Goal: Task Accomplishment & Management: Use online tool/utility

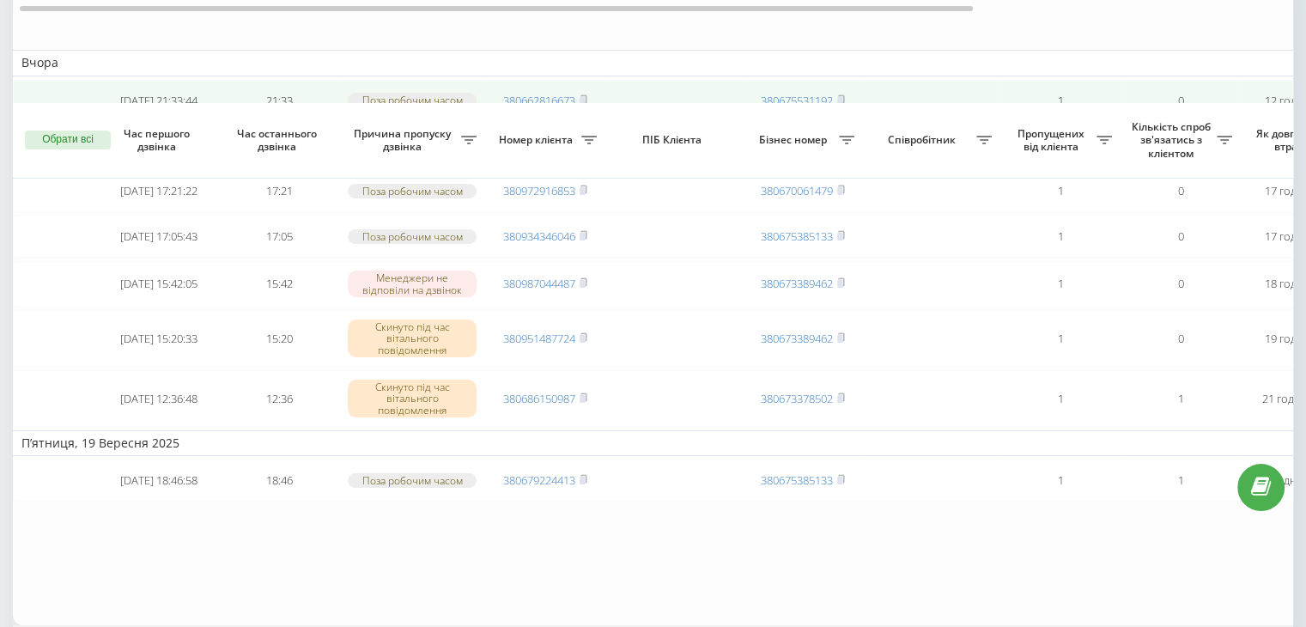
scroll to position [258, 0]
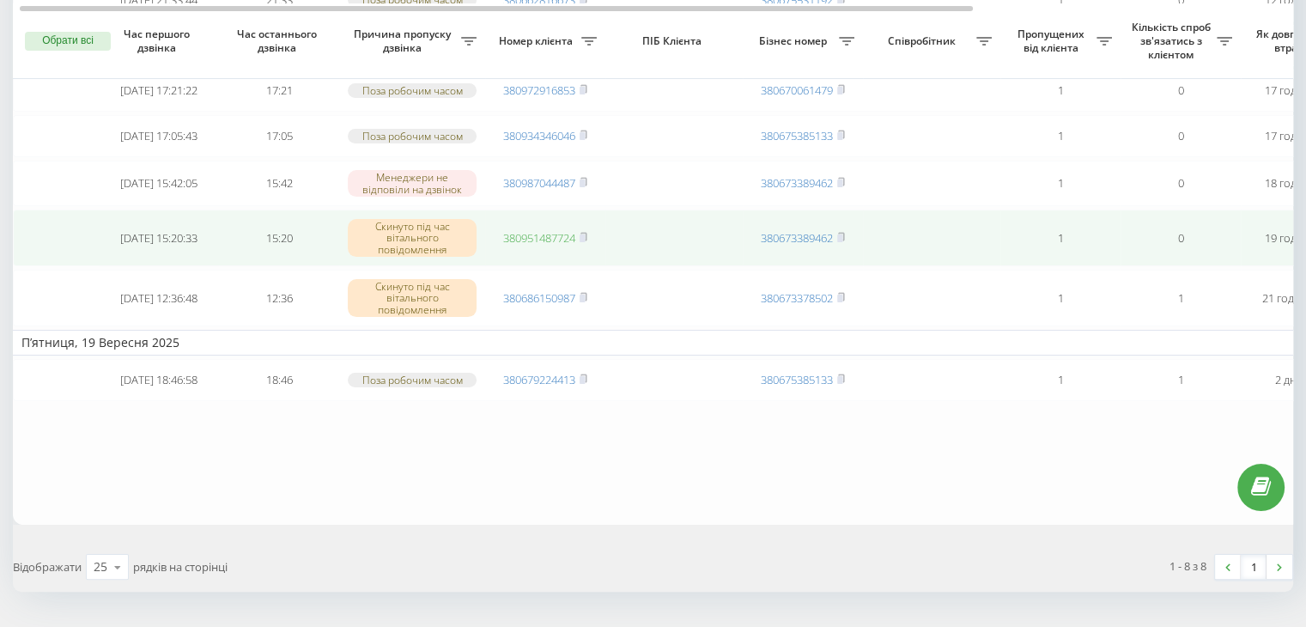
click at [532, 246] on link "380951487724" at bounding box center [539, 237] width 72 height 15
click at [583, 242] on rect at bounding box center [581, 238] width 5 height 8
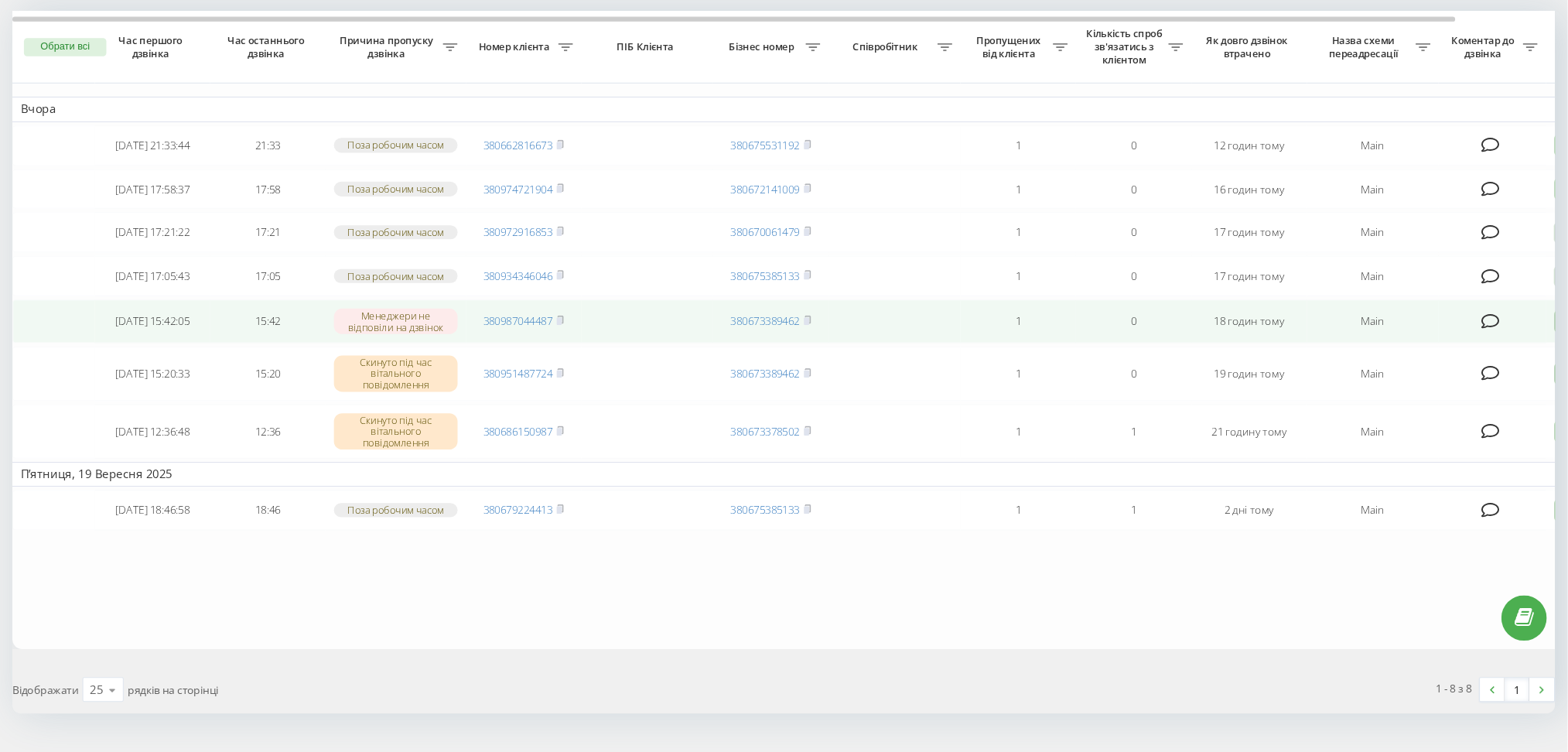
scroll to position [96, 0]
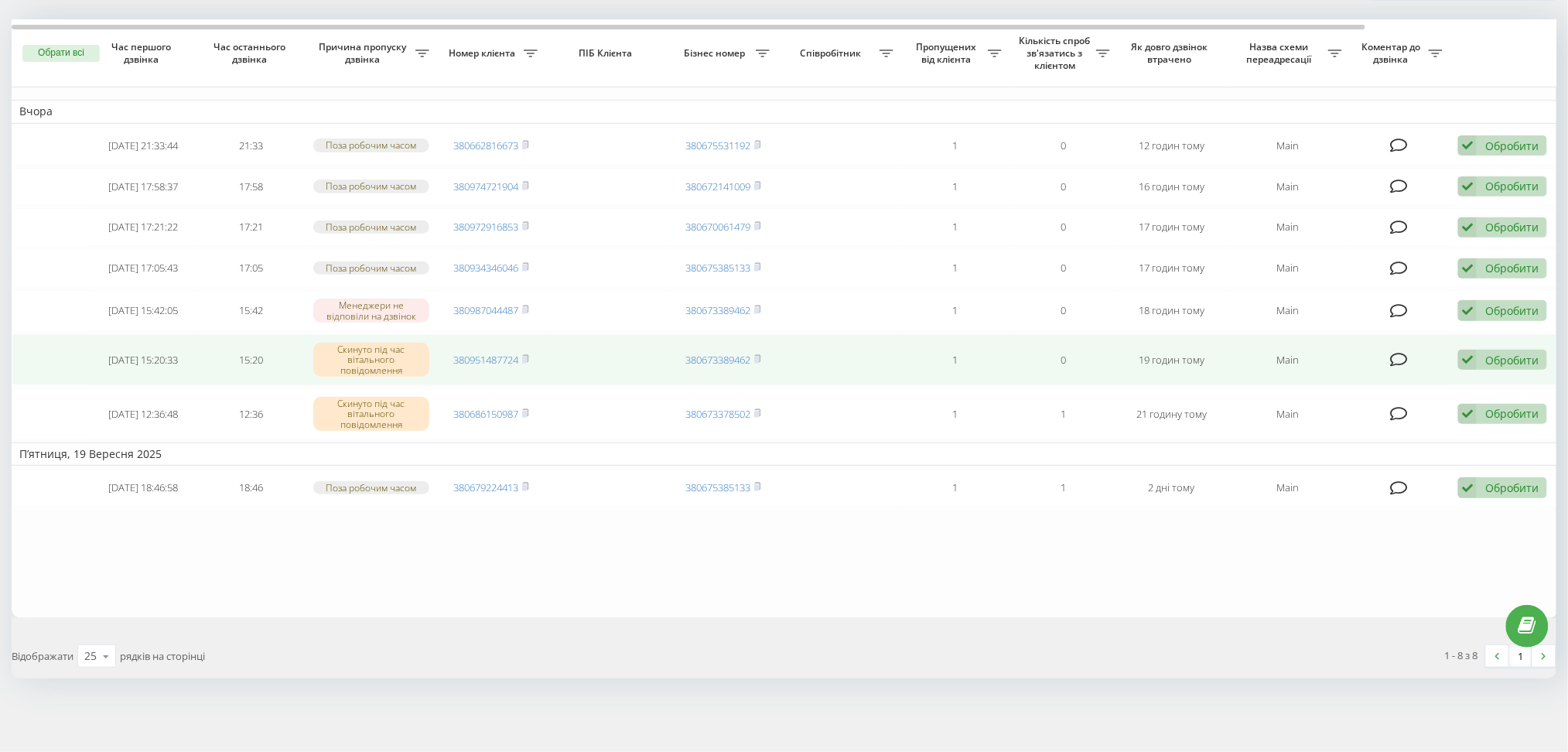
click at [1176, 369] on icon at bounding box center [1467, 360] width 19 height 21
click at [1176, 419] on span "Зв'язався з клієнтом за допомогою іншого каналу" at bounding box center [1402, 412] width 265 height 14
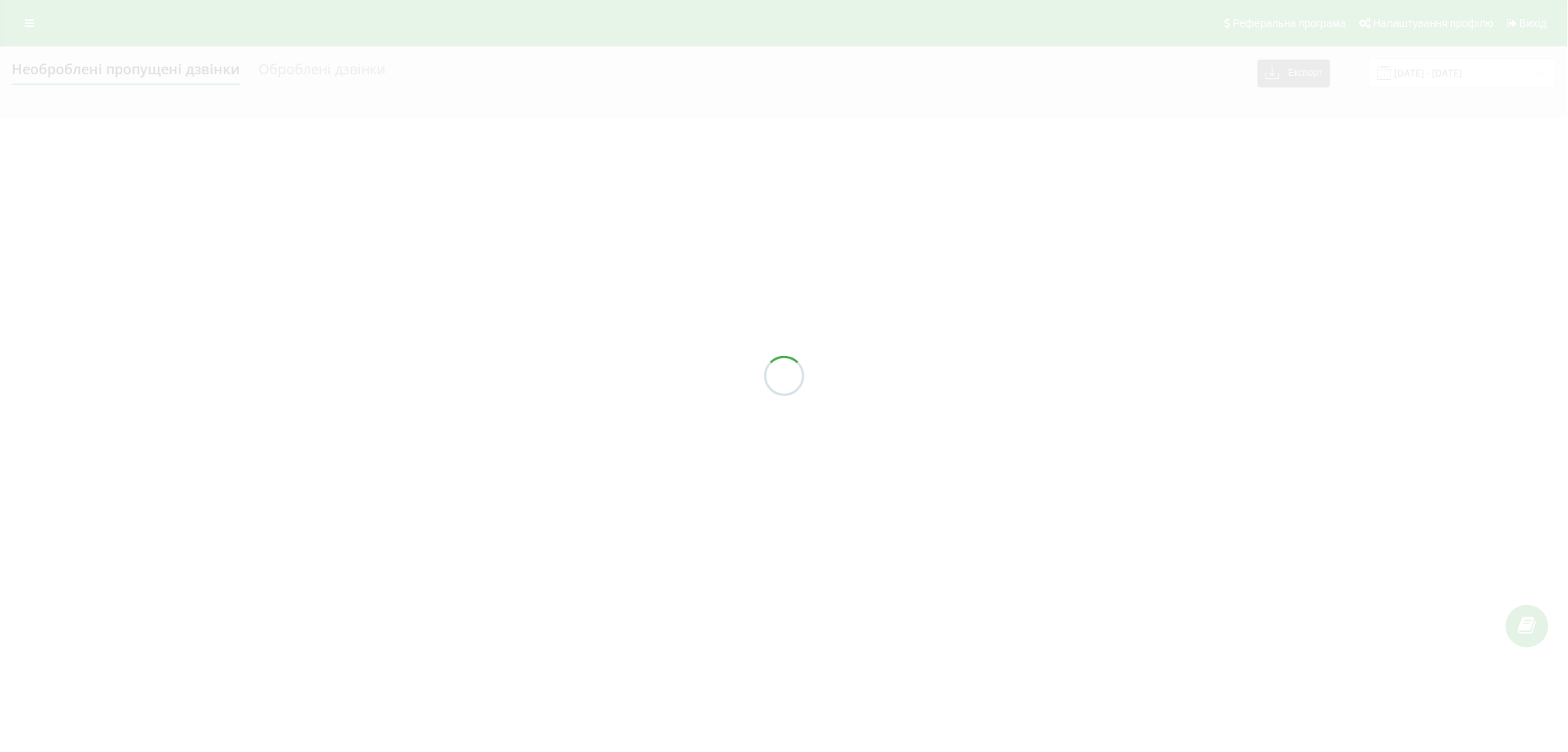
scroll to position [0, 0]
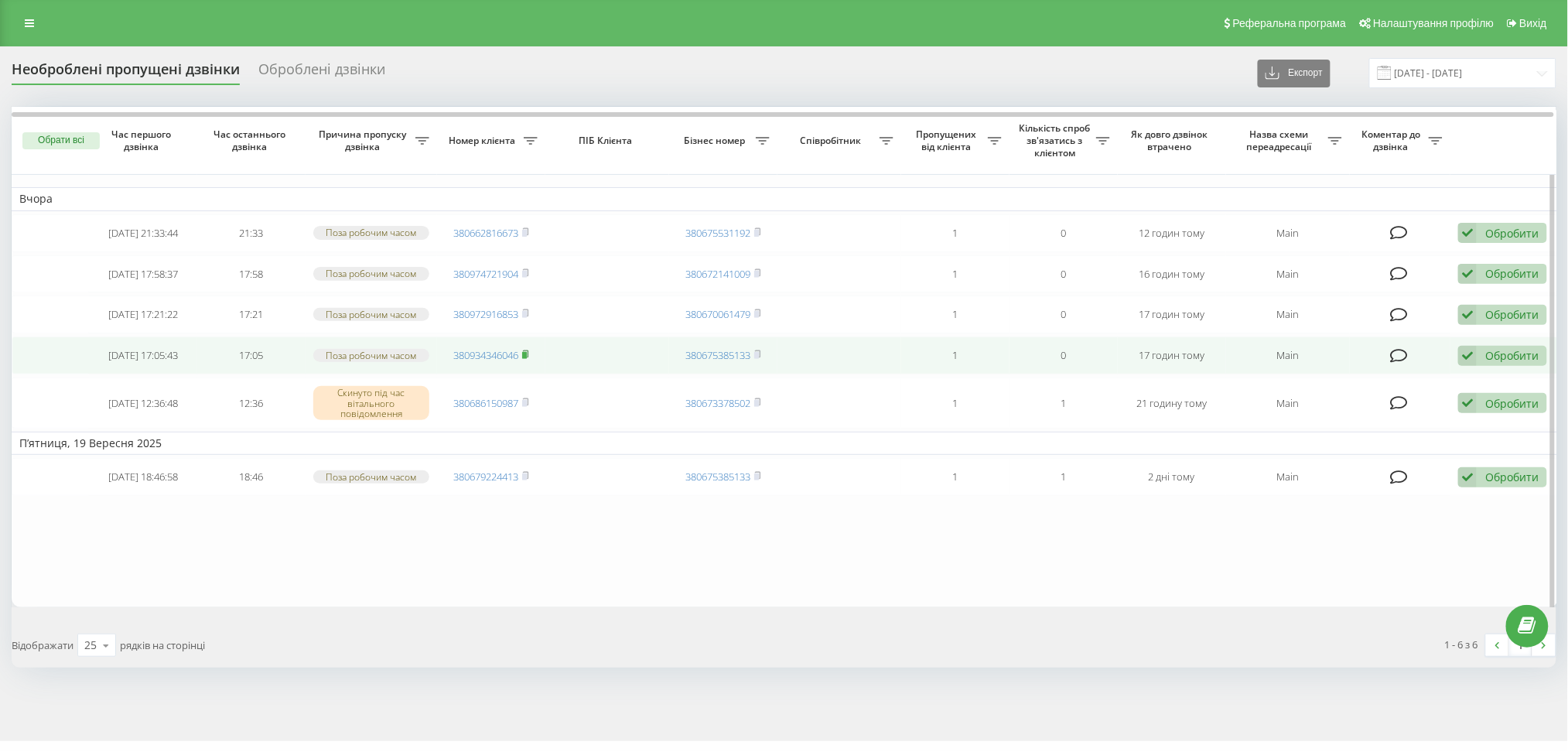
click at [528, 358] on icon at bounding box center [525, 354] width 5 height 7
click at [488, 362] on link "380934346046" at bounding box center [486, 354] width 65 height 14
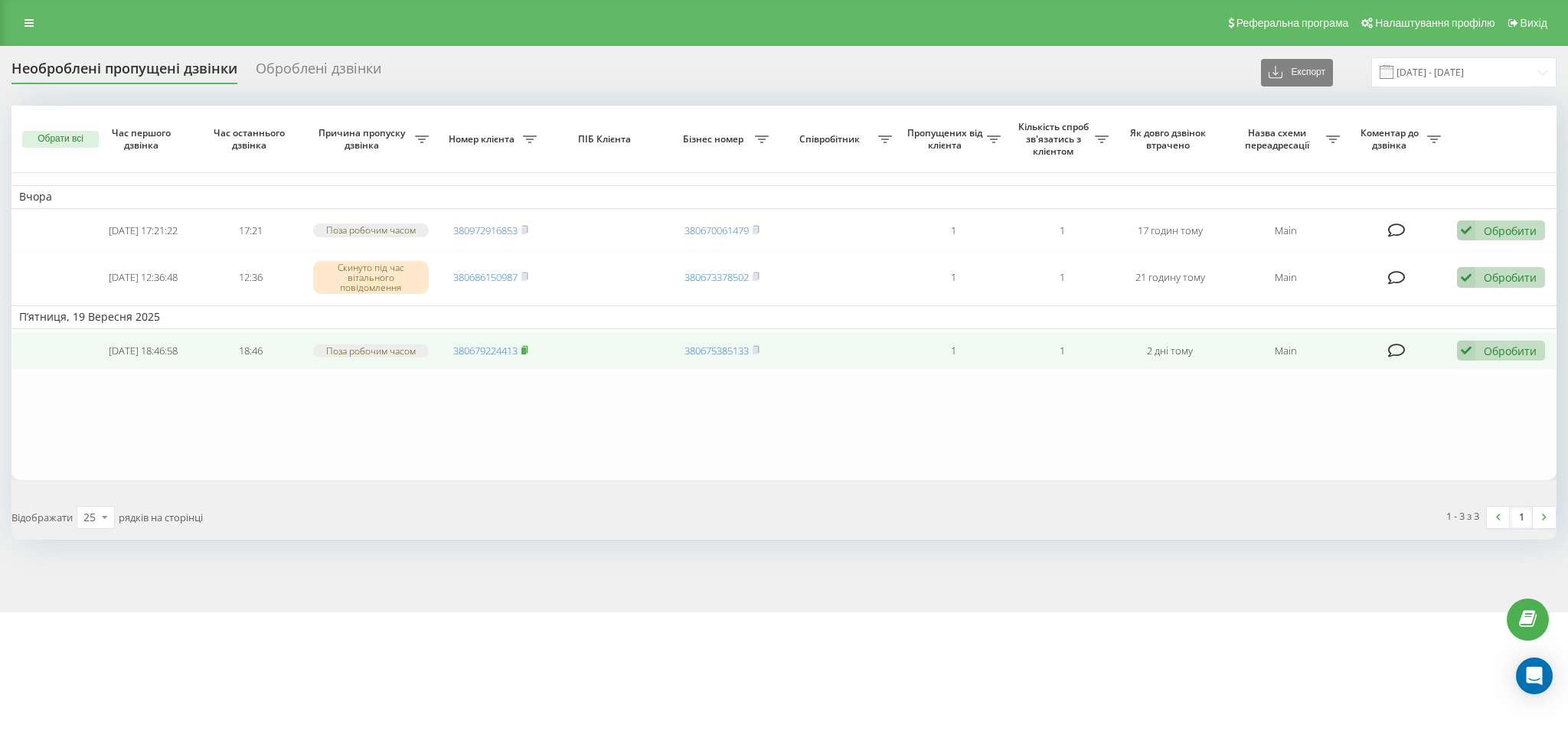
click at [527, 353] on icon at bounding box center [525, 350] width 7 height 9
click at [503, 355] on link "380679224413" at bounding box center [485, 350] width 64 height 13
click at [1463, 354] on icon at bounding box center [1466, 351] width 19 height 21
click at [1355, 382] on span "Не вдалося зв'язатися" at bounding box center [1328, 375] width 117 height 14
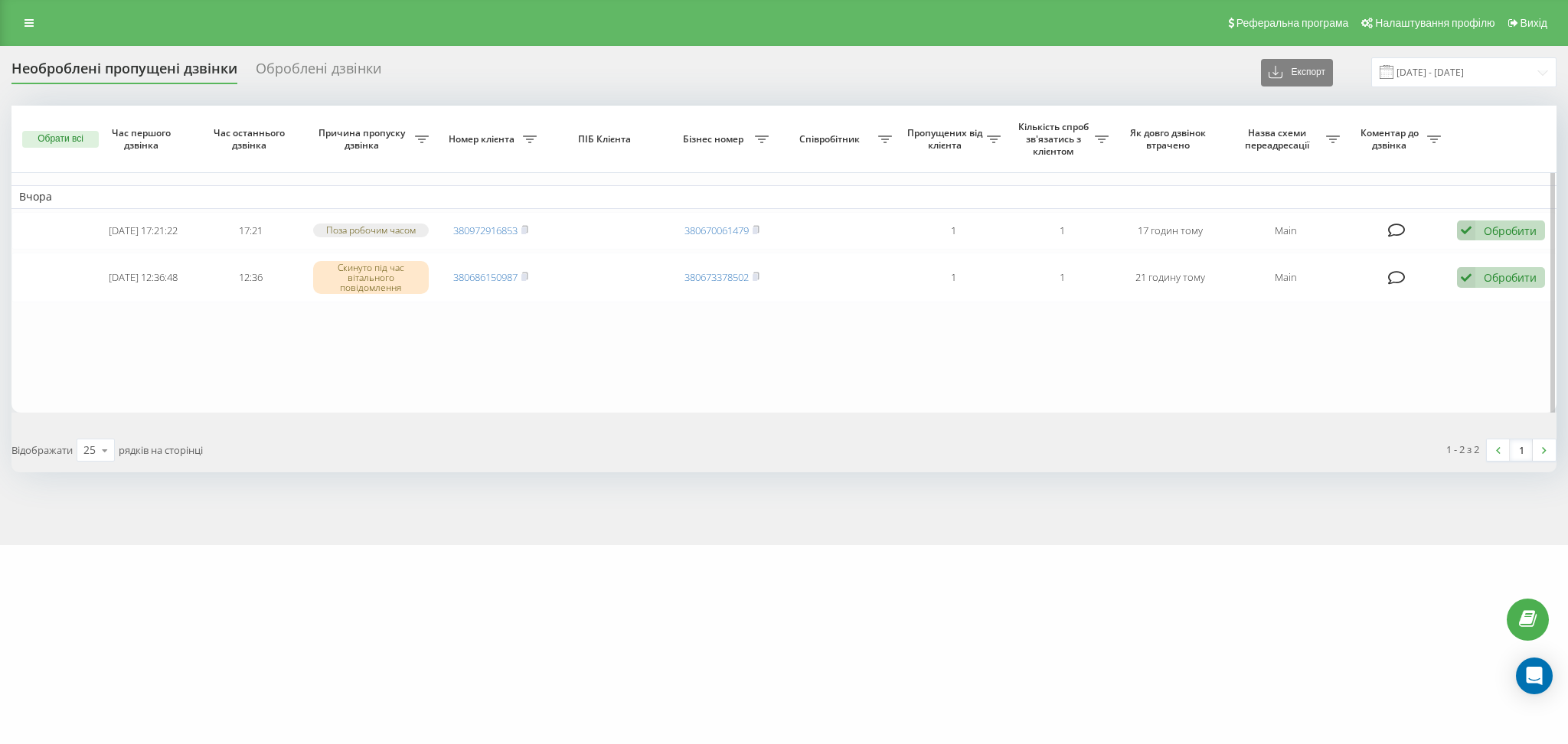
click at [522, 368] on table "Вчора 2025-09-20 17:21:22 17:21 Поза робочим часом 380972916853 380670061479 1 …" at bounding box center [784, 259] width 1545 height 307
